Goal: Information Seeking & Learning: Learn about a topic

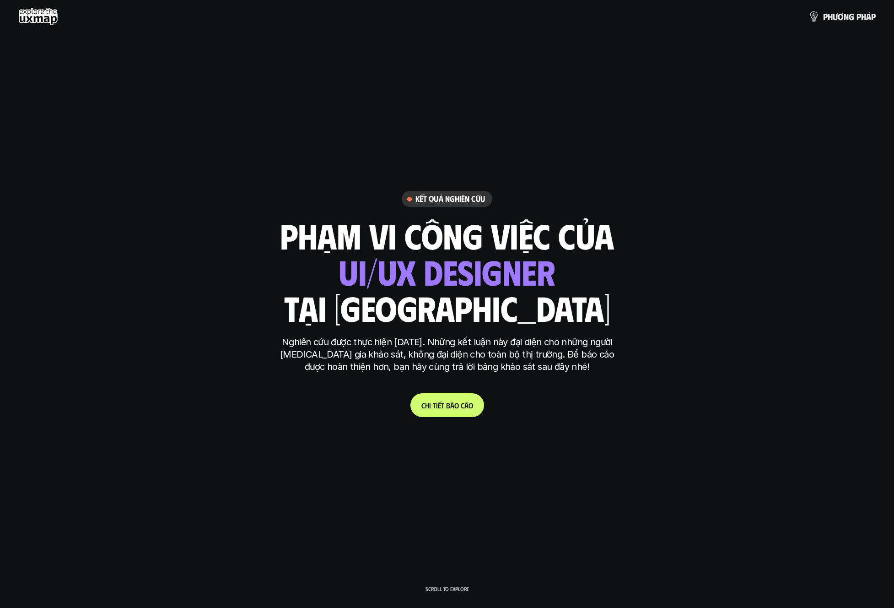
click at [467, 413] on link "C h i t i ế t b á o c á o" at bounding box center [448, 405] width 74 height 24
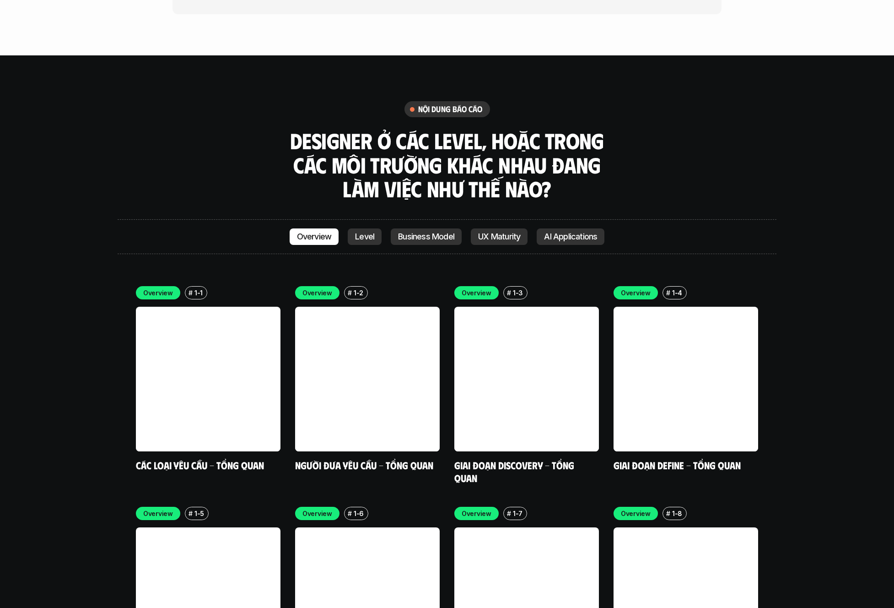
scroll to position [2677, 0]
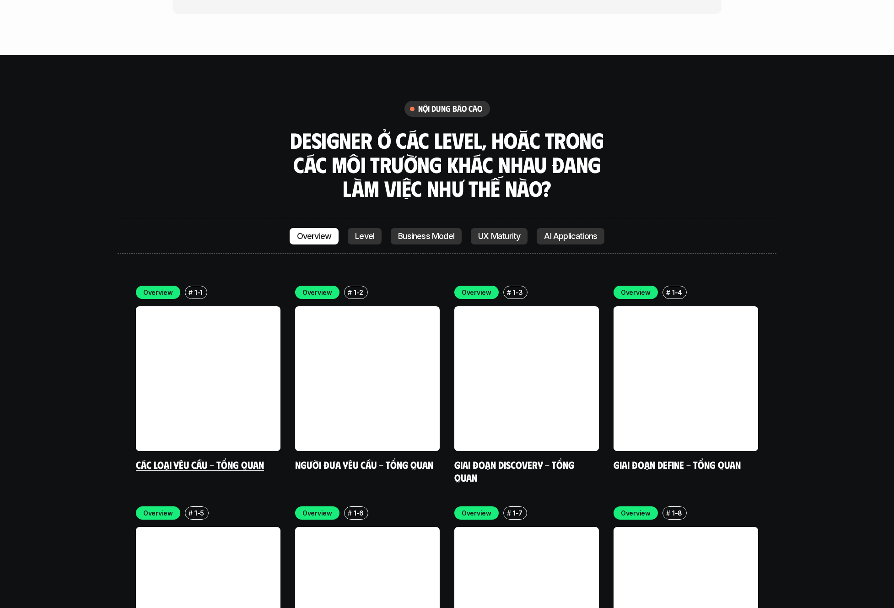
click at [215, 458] on link "Các loại yêu cầu - Tổng quan" at bounding box center [200, 464] width 128 height 12
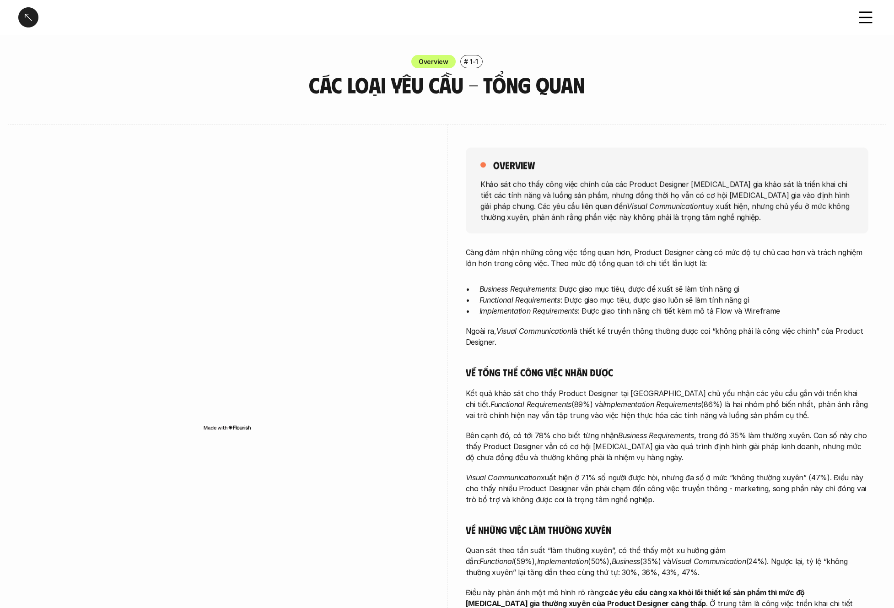
drag, startPoint x: 467, startPoint y: 403, endPoint x: 543, endPoint y: 402, distance: 76.4
click at [543, 402] on p "Kết quả khảo sát cho thấy Product Designer tại [GEOGRAPHIC_DATA] chủ yếu nhận c…" at bounding box center [667, 404] width 403 height 33
drag, startPoint x: 552, startPoint y: 404, endPoint x: 652, endPoint y: 407, distance: 99.9
click at [652, 407] on p "Kết quả khảo sát cho thấy Product Designer tại [GEOGRAPHIC_DATA] chủ yếu nhận c…" at bounding box center [667, 404] width 403 height 33
drag, startPoint x: 671, startPoint y: 405, endPoint x: 848, endPoint y: 423, distance: 177.6
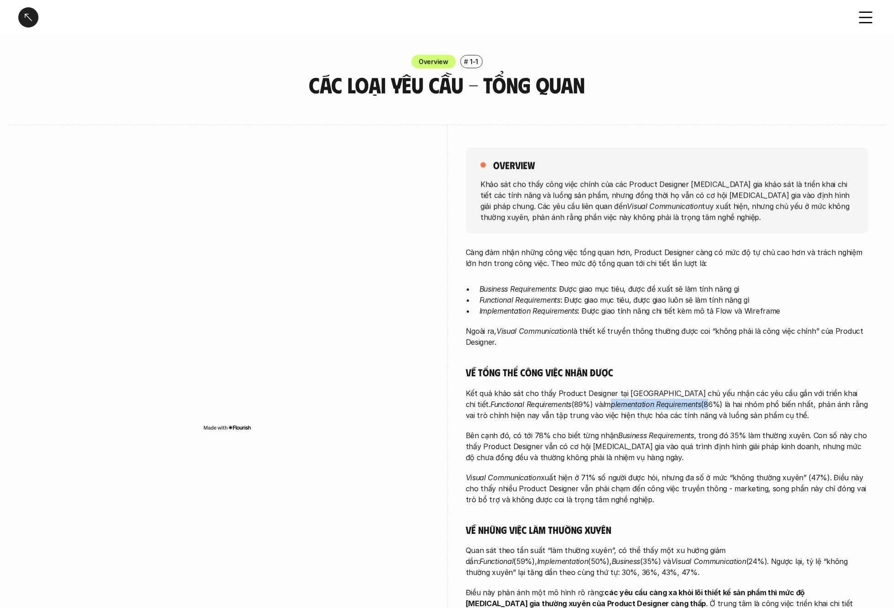
click at [848, 423] on div "Càng đảm nhận những công việc tổng quan hơn, Product Designer càng có mức độ tự…" at bounding box center [667, 439] width 403 height 384
click at [812, 417] on p "Kết quả khảo sát cho thấy Product Designer tại [GEOGRAPHIC_DATA] chủ yếu nhận c…" at bounding box center [667, 404] width 403 height 33
drag, startPoint x: 469, startPoint y: 433, endPoint x: 643, endPoint y: 437, distance: 174.0
click at [643, 437] on p "Bên cạnh đó, có tới 78% cho biết từng nhận Business Requirements , trong đó 35%…" at bounding box center [667, 446] width 403 height 33
click at [643, 437] on em "Business Requirements" at bounding box center [656, 435] width 76 height 9
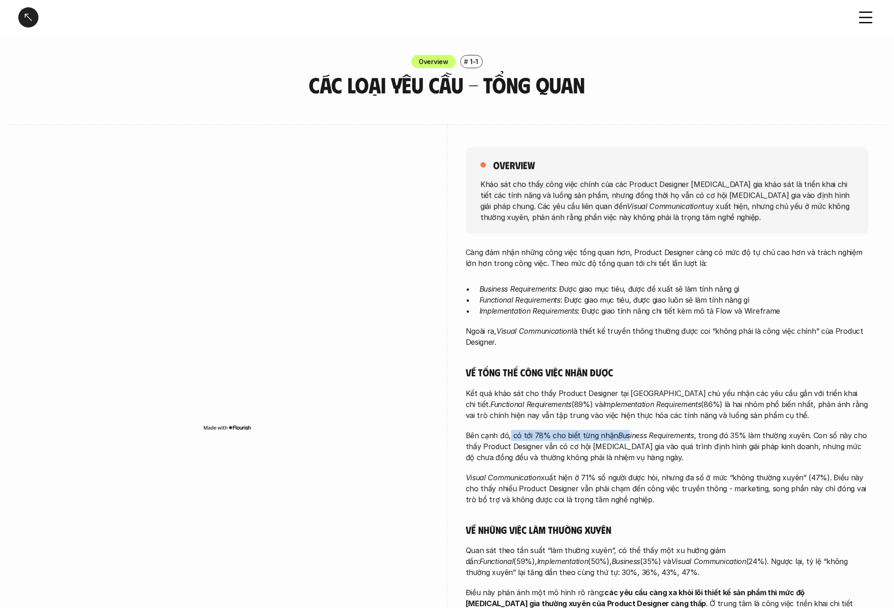
drag, startPoint x: 509, startPoint y: 435, endPoint x: 625, endPoint y: 439, distance: 116.3
click at [625, 439] on p "Bên cạnh đó, có tới 78% cho biết từng nhận Business Requirements , trong đó 35%…" at bounding box center [667, 446] width 403 height 33
click at [597, 439] on p "Bên cạnh đó, có tới 78% cho biết từng nhận Business Requirements , trong đó 35%…" at bounding box center [667, 446] width 403 height 33
drag, startPoint x: 551, startPoint y: 435, endPoint x: 602, endPoint y: 434, distance: 51.3
click at [602, 434] on p "Bên cạnh đó, có tới 78% cho biết từng nhận Business Requirements , trong đó 35%…" at bounding box center [667, 446] width 403 height 33
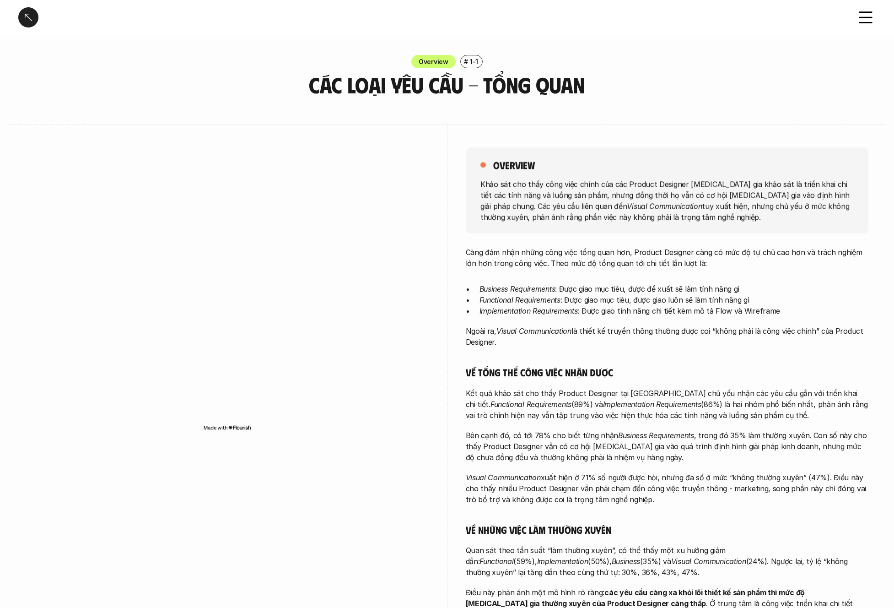
click at [652, 433] on em "Business Requirements" at bounding box center [656, 435] width 76 height 9
drag, startPoint x: 694, startPoint y: 433, endPoint x: 804, endPoint y: 433, distance: 109.9
click at [804, 433] on p "Bên cạnh đó, có tới 78% cho biết từng nhận Business Requirements , trong đó 35%…" at bounding box center [667, 446] width 403 height 33
drag, startPoint x: 814, startPoint y: 433, endPoint x: 856, endPoint y: 433, distance: 41.7
click at [856, 433] on p "Bên cạnh đó, có tới 78% cho biết từng nhận Business Requirements , trong đó 35%…" at bounding box center [667, 446] width 403 height 33
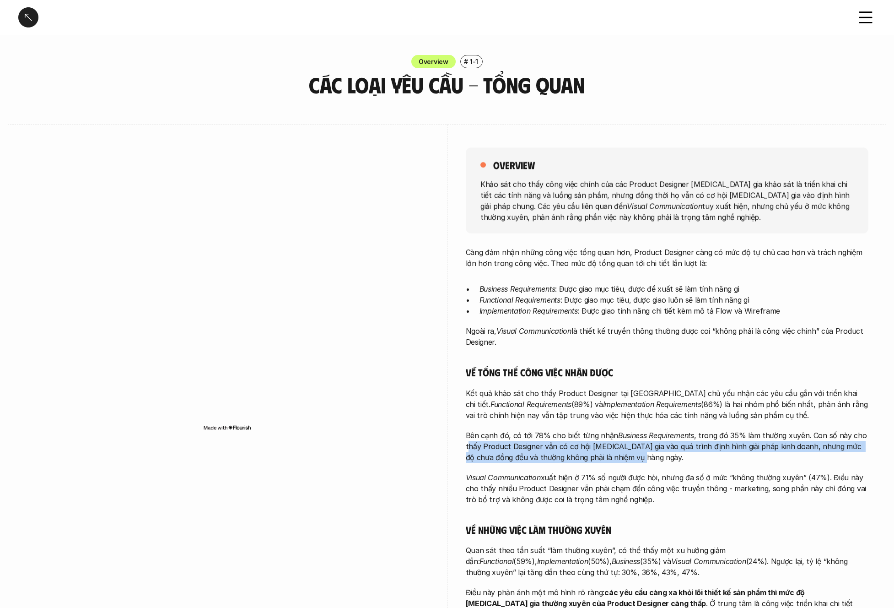
drag, startPoint x: 467, startPoint y: 447, endPoint x: 635, endPoint y: 463, distance: 168.3
click at [635, 463] on div "Càng đảm nhận những công việc tổng quan hơn, Product Designer càng có mức độ tự…" at bounding box center [667, 439] width 403 height 384
click at [647, 459] on p "Bên cạnh đó, có tới 78% cho biết từng nhận Business Requirements , trong đó 35%…" at bounding box center [667, 446] width 403 height 33
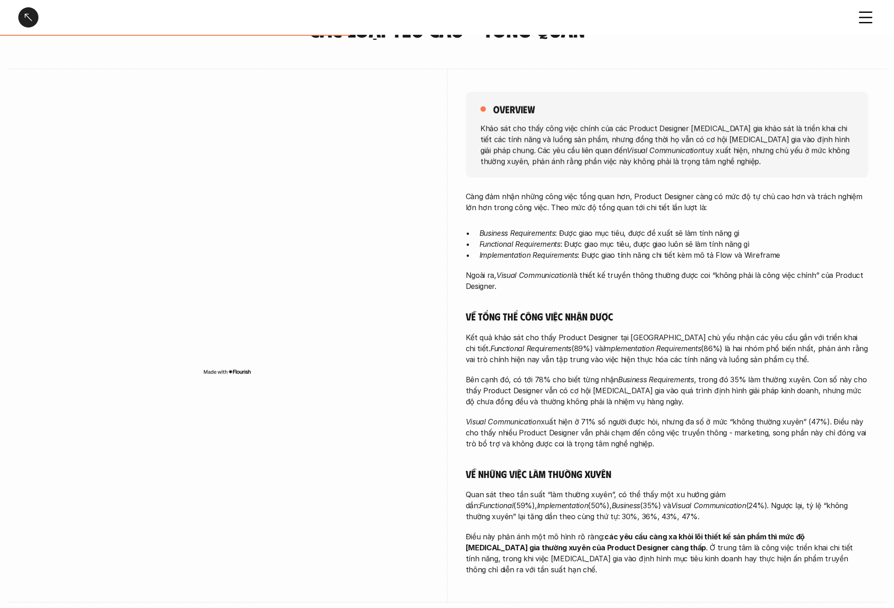
scroll to position [48, 0]
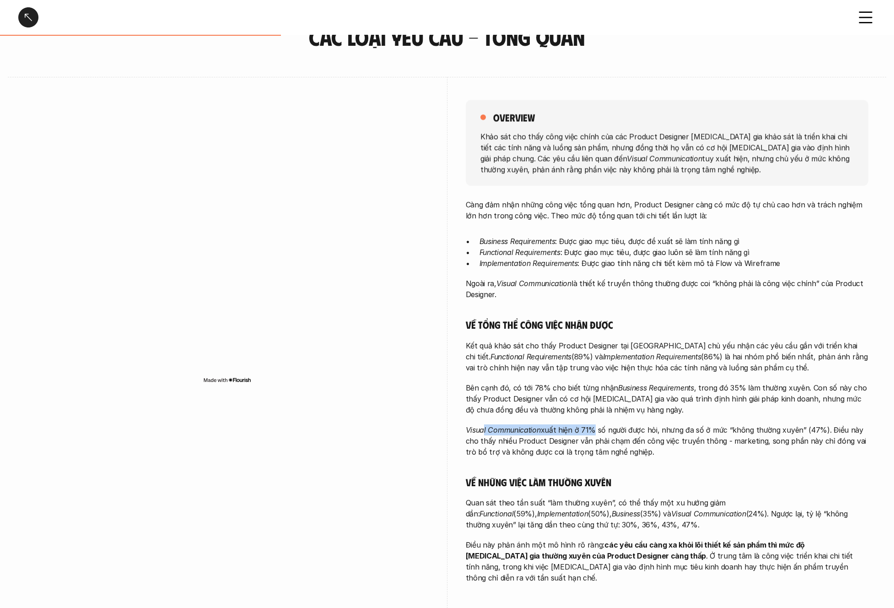
drag, startPoint x: 488, startPoint y: 432, endPoint x: 588, endPoint y: 432, distance: 99.8
click at [588, 432] on p "Visual Communication xuất hiện ở 71% số người được hỏi, nhưng đa số ở mức “khôn…" at bounding box center [667, 440] width 403 height 33
click at [601, 433] on p "Visual Communication xuất hiện ở 71% số người được hỏi, nhưng đa số ở mức “khôn…" at bounding box center [667, 440] width 403 height 33
drag, startPoint x: 573, startPoint y: 432, endPoint x: 661, endPoint y: 429, distance: 87.5
click at [661, 429] on p "Visual Communication xuất hiện ở 71% số người được hỏi, nhưng đa số ở mức “khôn…" at bounding box center [667, 440] width 403 height 33
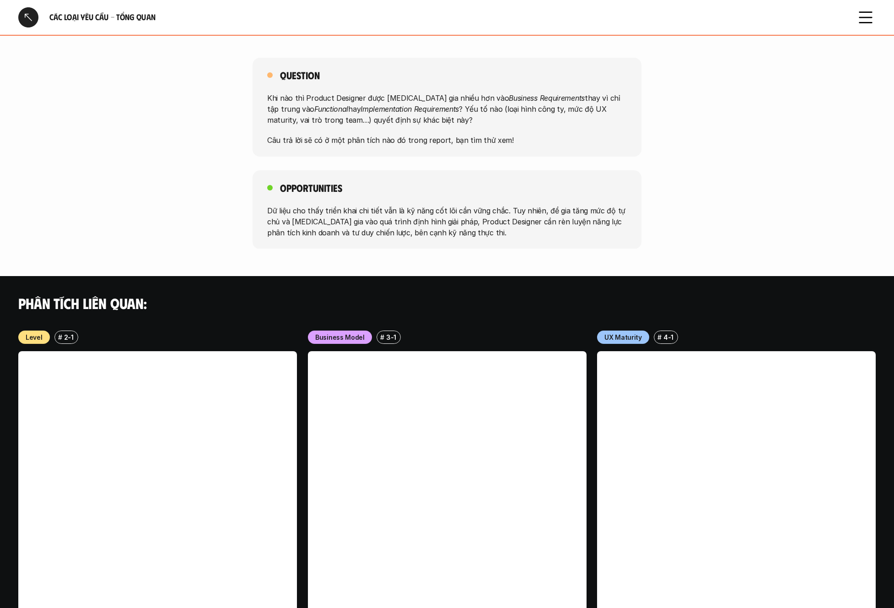
scroll to position [721, 0]
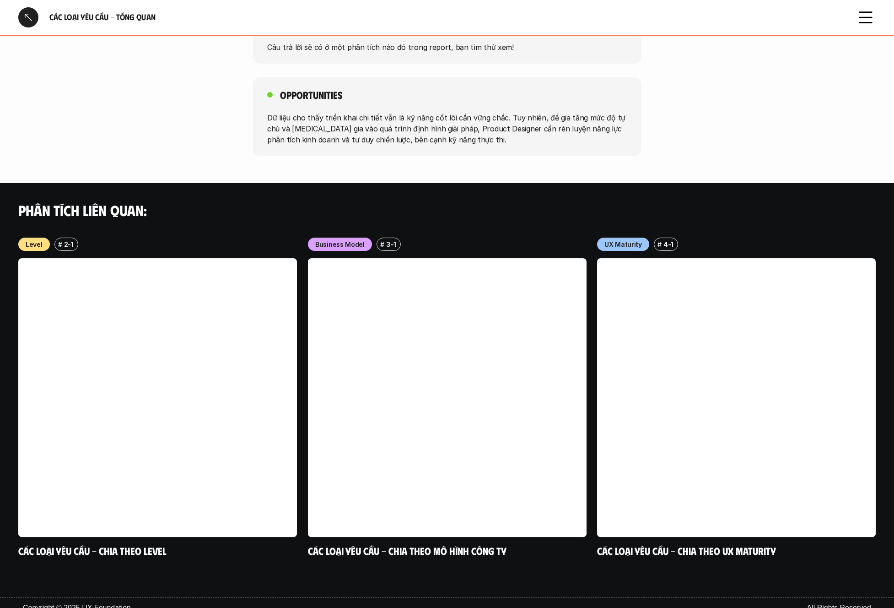
scroll to position [2677, 0]
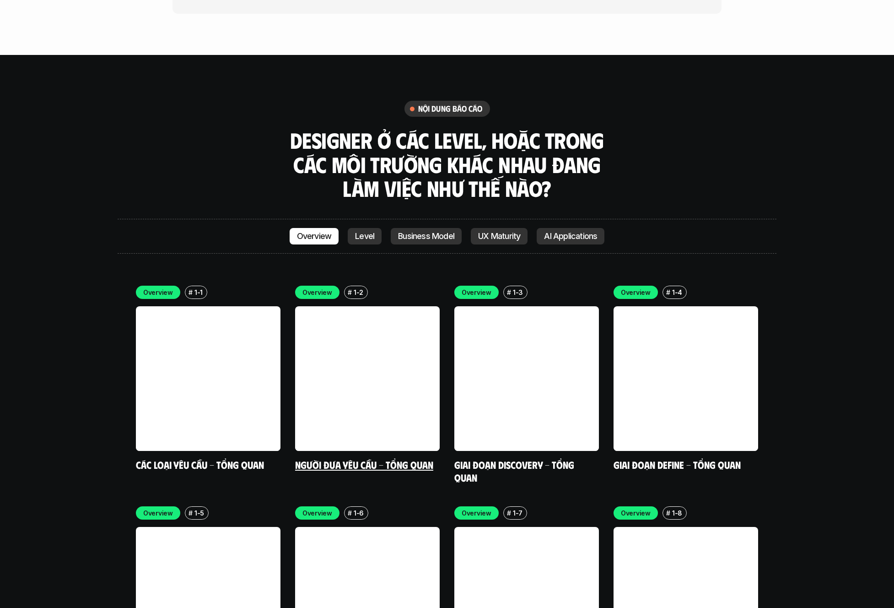
click at [379, 458] on link "Người đưa yêu cầu - Tổng quan" at bounding box center [364, 464] width 138 height 12
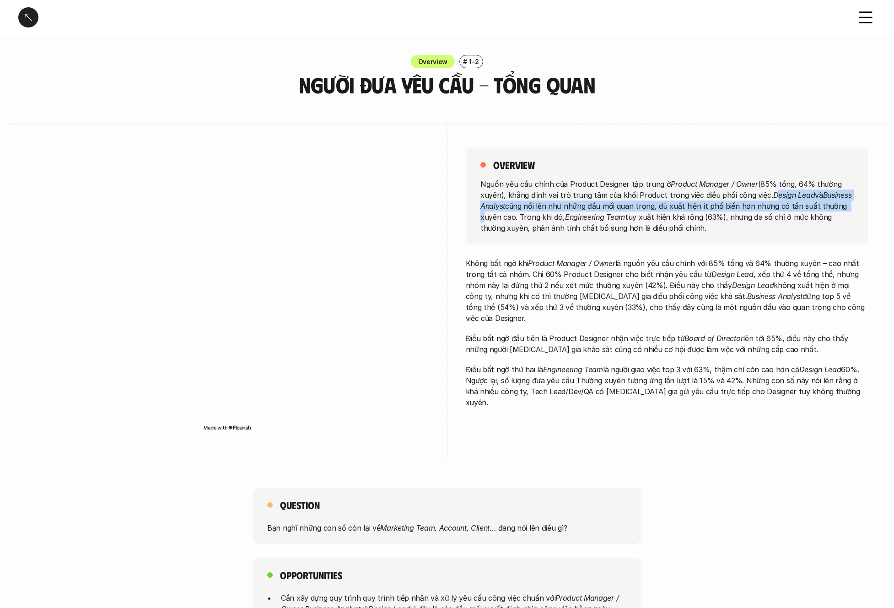
drag, startPoint x: 764, startPoint y: 196, endPoint x: 845, endPoint y: 205, distance: 81.5
click at [871, 201] on div "overview Nguồn yêu cầu chính của Product Designer tập trung ở Product Manager /…" at bounding box center [447, 293] width 879 height 336
click at [519, 211] on p "Nguồn yêu cầu chính của Product Designer tập trung ở Product Manager / Owner (8…" at bounding box center [668, 205] width 374 height 55
drag, startPoint x: 503, startPoint y: 209, endPoint x: 665, endPoint y: 206, distance: 162.1
click at [665, 206] on p "Nguồn yêu cầu chính của Product Designer tập trung ở Product Manager / Owner (8…" at bounding box center [668, 205] width 374 height 55
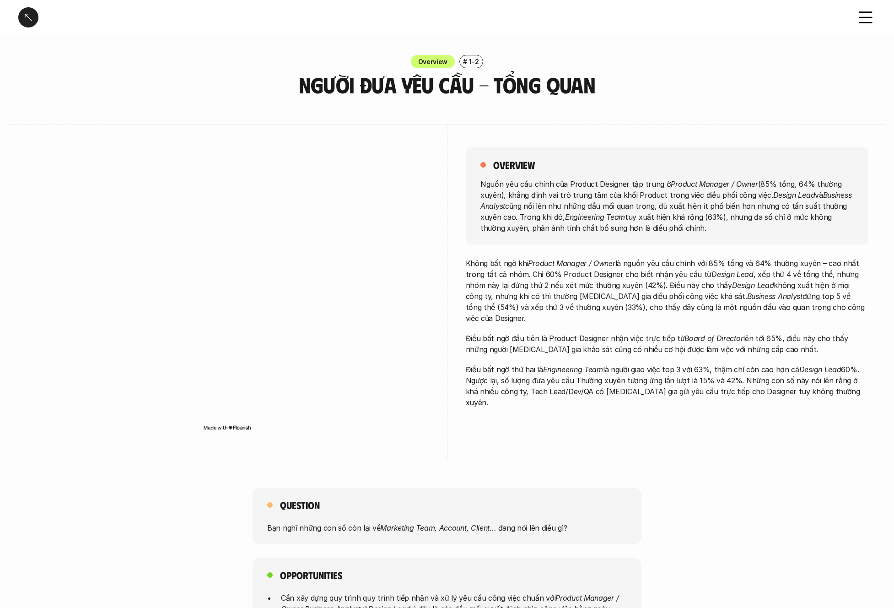
click at [481, 217] on p "Nguồn yêu cầu chính của Product Designer tập trung ở Product Manager / Owner (8…" at bounding box center [668, 205] width 374 height 55
drag, startPoint x: 470, startPoint y: 263, endPoint x: 822, endPoint y: 267, distance: 352.5
click at [822, 267] on p "Không bất ngờ khi Product Manager / Owner là nguồn yêu cầu chính với 85% tổng v…" at bounding box center [667, 291] width 403 height 66
drag, startPoint x: 466, startPoint y: 276, endPoint x: 628, endPoint y: 277, distance: 161.6
click at [628, 277] on div "overview Nguồn yêu cầu chính của Product Designer tập trung ở Product Manager /…" at bounding box center [447, 293] width 842 height 336
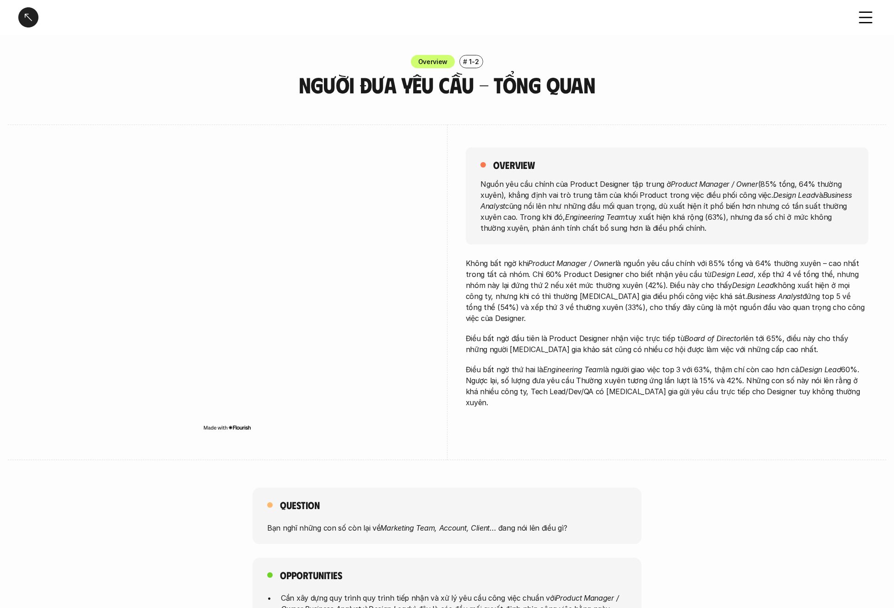
click at [634, 302] on p "Không bất ngờ khi Product Manager / Owner là nguồn yêu cầu chính với 85% tổng v…" at bounding box center [667, 291] width 403 height 66
drag, startPoint x: 749, startPoint y: 275, endPoint x: 816, endPoint y: 279, distance: 67.4
click at [816, 279] on p "Không bất ngờ khi Product Manager / Owner là nguồn yêu cầu chính với 85% tổng v…" at bounding box center [667, 291] width 403 height 66
drag, startPoint x: 475, startPoint y: 286, endPoint x: 547, endPoint y: 288, distance: 72.8
click at [547, 288] on p "Không bất ngờ khi Product Manager / Owner là nguồn yêu cầu chính với 85% tổng v…" at bounding box center [667, 291] width 403 height 66
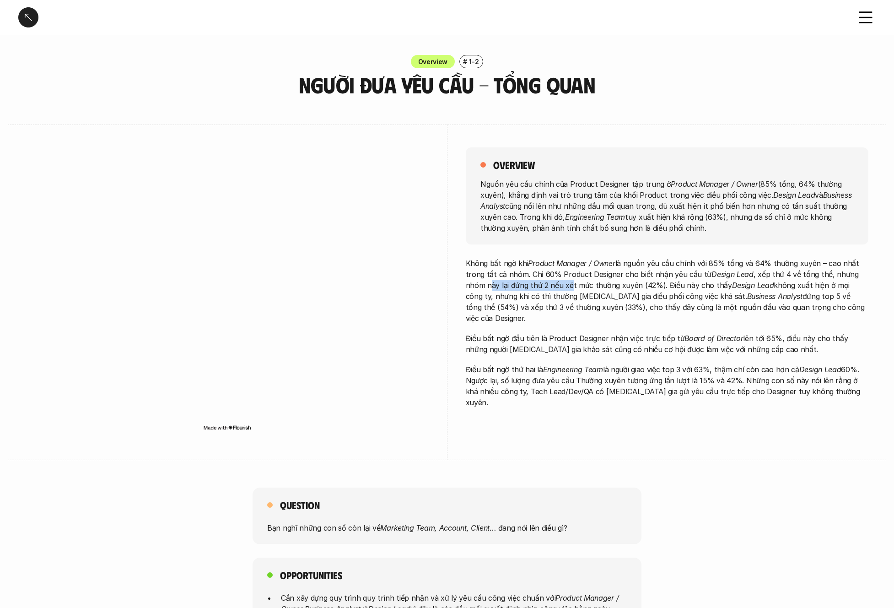
click at [547, 288] on p "Không bất ngờ khi Product Manager / Owner là nguồn yêu cầu chính với 85% tổng v…" at bounding box center [667, 291] width 403 height 66
drag, startPoint x: 641, startPoint y: 286, endPoint x: 752, endPoint y: 289, distance: 110.4
click at [752, 289] on p "Không bất ngờ khi Product Manager / Owner là nguồn yêu cầu chính với 85% tổng v…" at bounding box center [667, 291] width 403 height 66
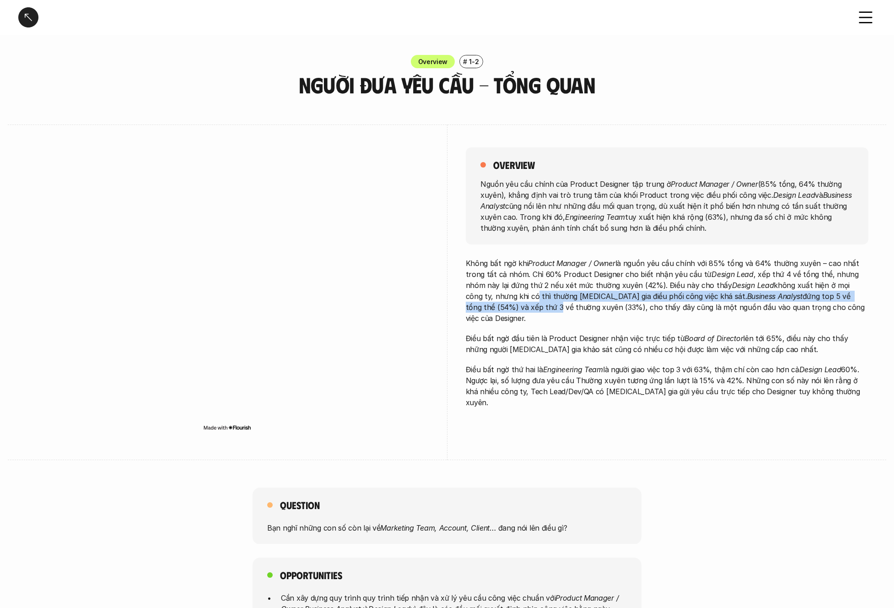
drag, startPoint x: 466, startPoint y: 302, endPoint x: 504, endPoint y: 299, distance: 37.7
click at [504, 299] on p "Không bất ngờ khi Product Manager / Owner là nguồn yêu cầu chính với 85% tổng v…" at bounding box center [667, 291] width 403 height 66
drag, startPoint x: 503, startPoint y: 295, endPoint x: 587, endPoint y: 292, distance: 84.3
click at [587, 292] on p "Không bất ngờ khi Product Manager / Owner là nguồn yêu cầu chính với 85% tổng v…" at bounding box center [667, 291] width 403 height 66
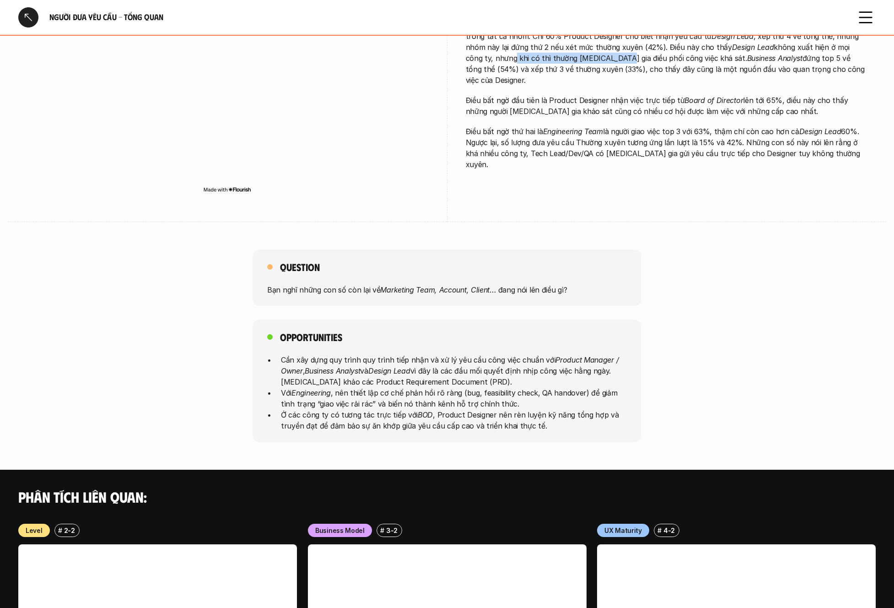
scroll to position [244, 0]
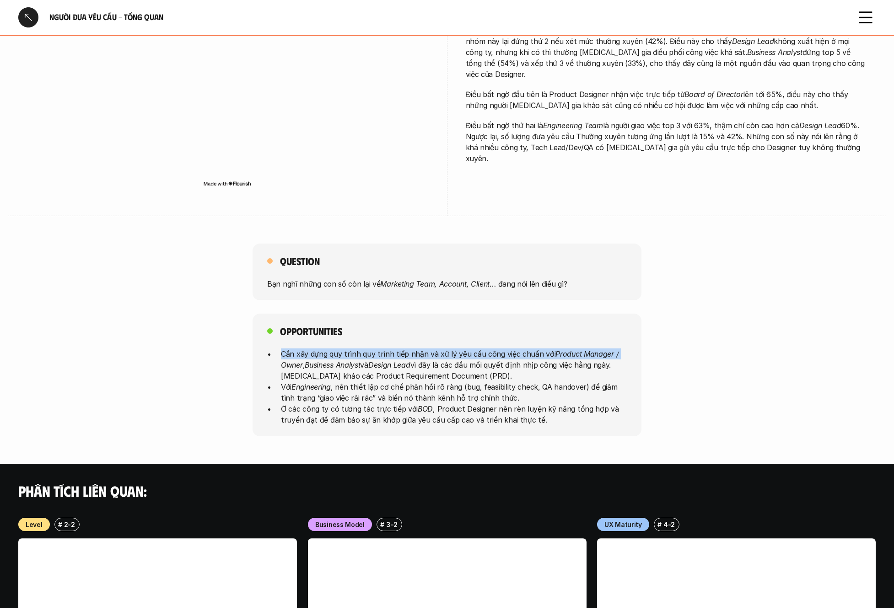
drag, startPoint x: 282, startPoint y: 355, endPoint x: 623, endPoint y: 358, distance: 341.0
click at [623, 358] on p "Cần xây dựng quy trình quy trình tiếp nhận và xử lý yêu cầu công việc chuẩn với…" at bounding box center [454, 364] width 346 height 33
drag, startPoint x: 308, startPoint y: 367, endPoint x: 332, endPoint y: 367, distance: 24.7
click at [332, 367] on p "Cần xây dựng quy trình quy trình tiếp nhận và xử lý yêu cầu công việc chuẩn với…" at bounding box center [454, 364] width 346 height 33
click at [333, 367] on em "Business Analyst" at bounding box center [332, 364] width 55 height 9
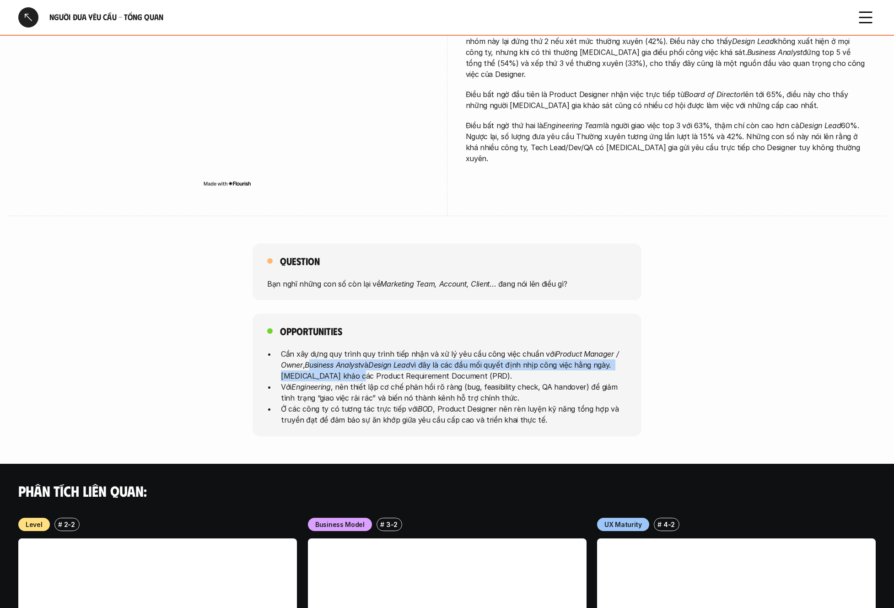
drag, startPoint x: 312, startPoint y: 369, endPoint x: 398, endPoint y: 371, distance: 86.1
click at [378, 370] on p "Cần xây dựng quy trình quy trình tiếp nhận và xử lý yêu cầu công việc chuẩn với…" at bounding box center [454, 364] width 346 height 33
click at [398, 367] on em "Design Lead" at bounding box center [389, 364] width 42 height 9
drag, startPoint x: 408, startPoint y: 367, endPoint x: 422, endPoint y: 366, distance: 13.8
click at [421, 366] on p "Cần xây dựng quy trình quy trình tiếp nhận và xử lý yêu cầu công việc chuẩn với…" at bounding box center [454, 364] width 346 height 33
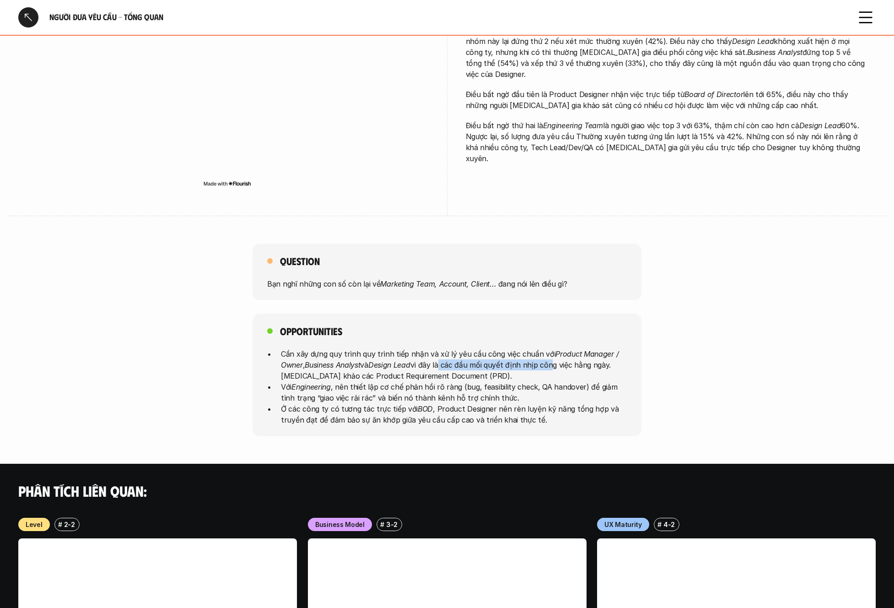
drag, startPoint x: 443, startPoint y: 366, endPoint x: 553, endPoint y: 368, distance: 110.3
click at [553, 368] on p "Cần xây dựng quy trình quy trình tiếp nhận và xử lý yêu cầu công việc chuẩn với…" at bounding box center [454, 364] width 346 height 33
click at [489, 372] on p "Cần xây dựng quy trình quy trình tiếp nhận và xử lý yêu cầu công việc chuẩn với…" at bounding box center [454, 364] width 346 height 33
drag, startPoint x: 483, startPoint y: 361, endPoint x: 609, endPoint y: 361, distance: 125.4
click at [609, 361] on p "Cần xây dựng quy trình quy trình tiếp nhận và xử lý yêu cầu công việc chuẩn với…" at bounding box center [454, 364] width 346 height 33
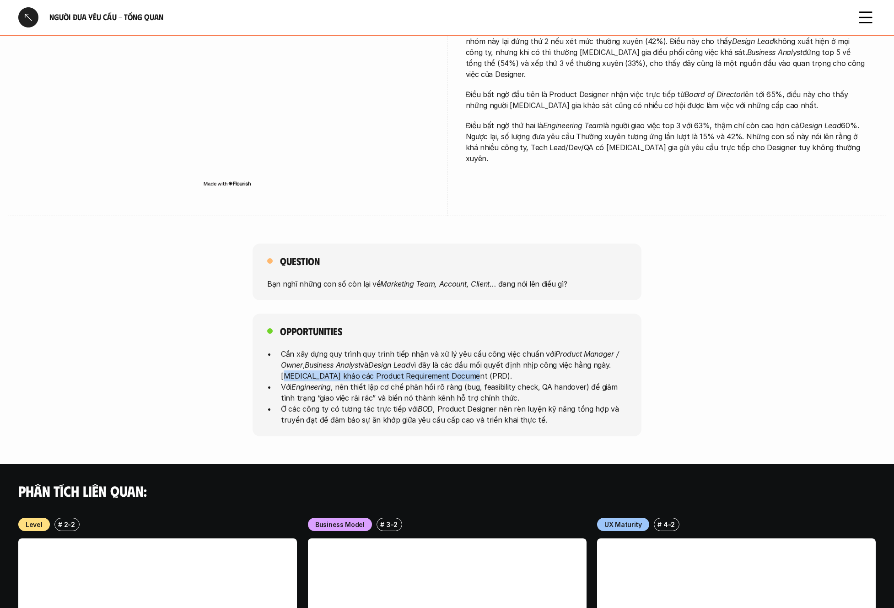
drag, startPoint x: 280, startPoint y: 374, endPoint x: 485, endPoint y: 376, distance: 205.1
click at [485, 376] on ul "Cần xây dựng quy trình quy trình tiếp nhận và xử lý yêu cầu công việc chuẩn với…" at bounding box center [447, 386] width 360 height 77
click at [486, 373] on p "Cần xây dựng quy trình quy trình tiếp nhận và xử lý yêu cầu công việc chuẩn với…" at bounding box center [454, 364] width 346 height 33
drag, startPoint x: 336, startPoint y: 419, endPoint x: 552, endPoint y: 428, distance: 215.8
click at [552, 428] on div "Opportunities Cần xây dựng quy trình quy trình tiếp nhận và xử lý yêu cầu công …" at bounding box center [447, 375] width 389 height 123
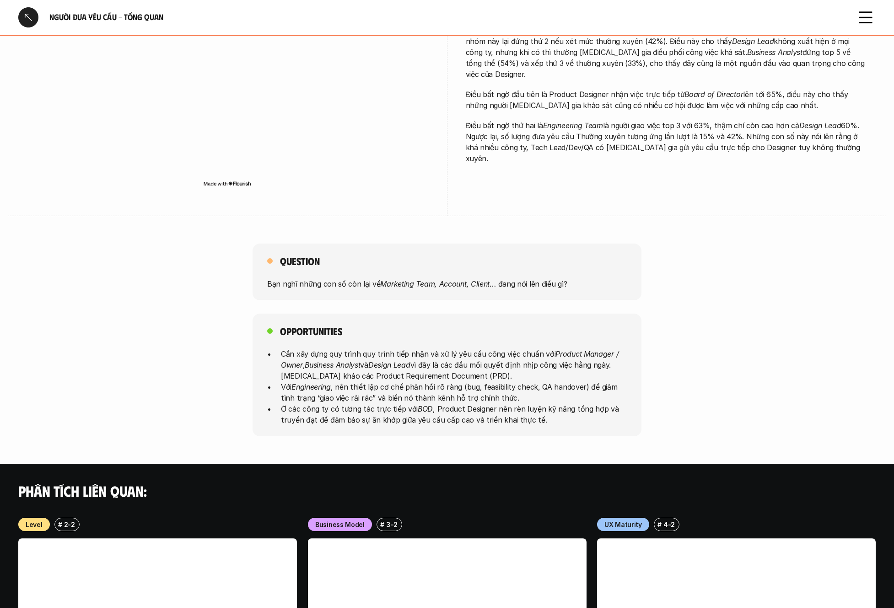
click at [511, 455] on div "Người đưa yêu cầu - Tổng quan Overview # 1-2 Người đưa yêu cầu - Tổng quan over…" at bounding box center [447, 322] width 894 height 1132
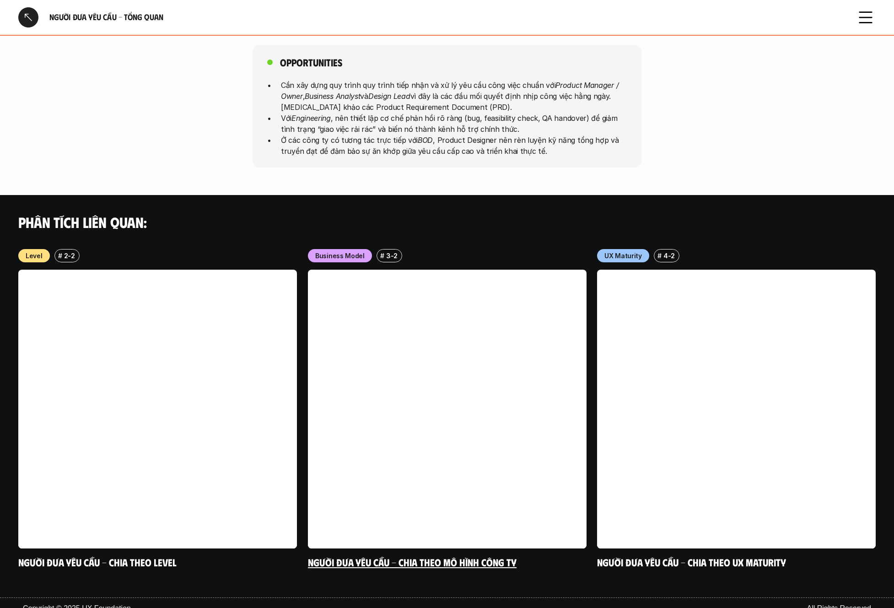
scroll to position [524, 0]
